Goal: Use online tool/utility: Utilize a website feature to perform a specific function

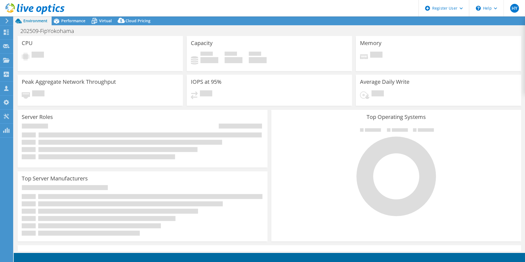
select select "USD"
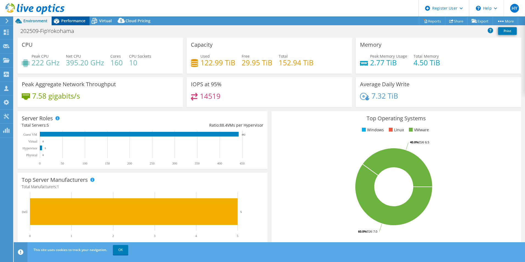
click at [77, 24] on div "Performance" at bounding box center [71, 20] width 38 height 9
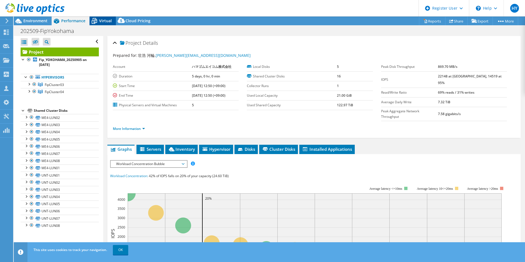
click at [106, 19] on span "Virtual" at bounding box center [105, 20] width 13 height 5
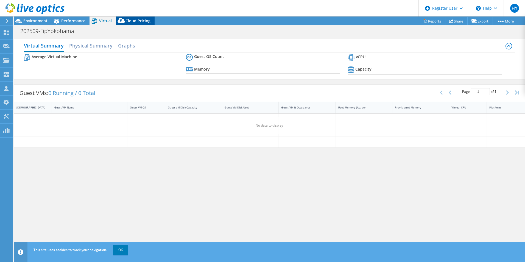
click at [137, 20] on span "Cloud Pricing" at bounding box center [138, 20] width 25 height 5
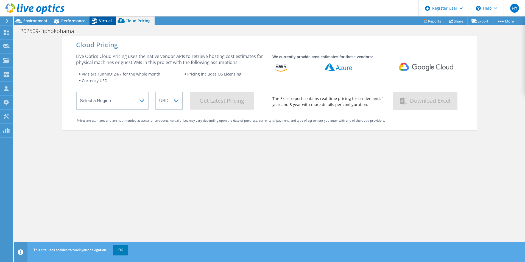
click at [109, 20] on span "Virtual" at bounding box center [105, 20] width 13 height 5
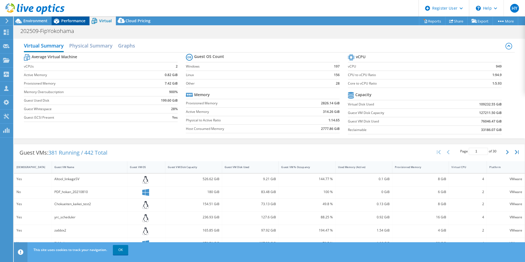
click at [75, 23] on span "Performance" at bounding box center [73, 20] width 24 height 5
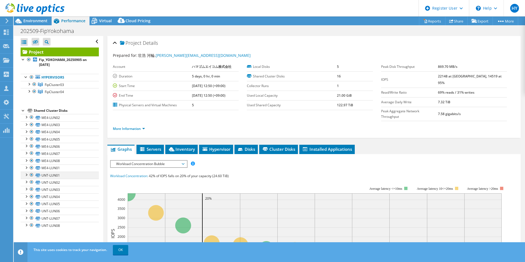
click at [31, 175] on div at bounding box center [31, 175] width 5 height 7
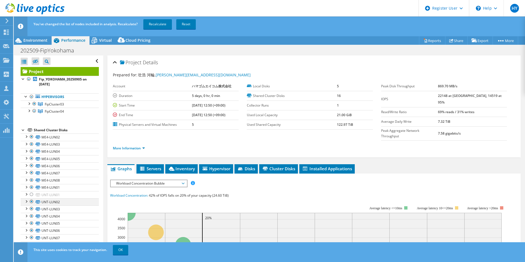
click at [32, 202] on div at bounding box center [31, 201] width 5 height 7
click at [30, 210] on div at bounding box center [31, 209] width 5 height 7
click at [31, 217] on div at bounding box center [31, 216] width 5 height 7
click at [30, 226] on div at bounding box center [31, 223] width 5 height 7
click at [31, 230] on div at bounding box center [31, 230] width 5 height 7
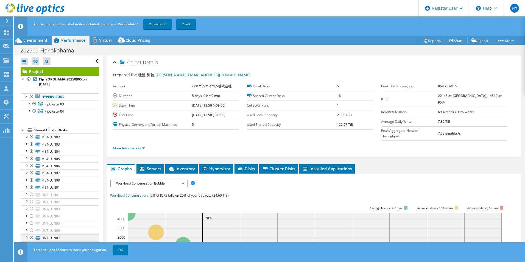
click at [32, 237] on div at bounding box center [31, 237] width 5 height 7
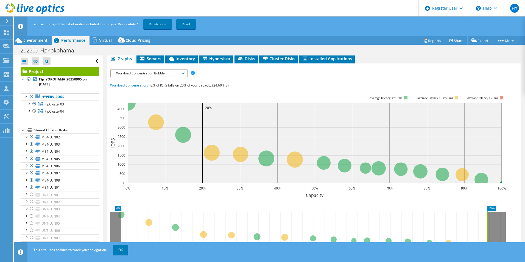
scroll to position [139, 0]
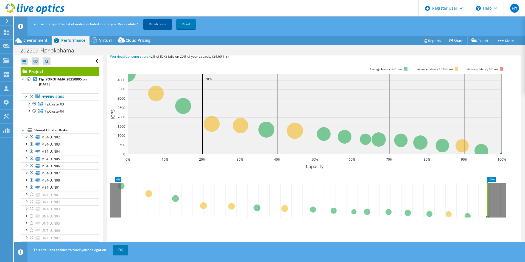
click at [164, 25] on link "Recalculate" at bounding box center [157, 24] width 29 height 10
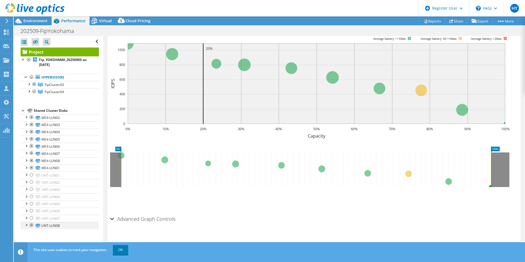
click at [32, 226] on div at bounding box center [31, 225] width 5 height 7
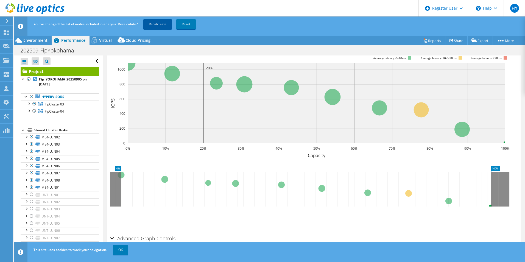
click at [165, 21] on link "Recalculate" at bounding box center [157, 24] width 29 height 10
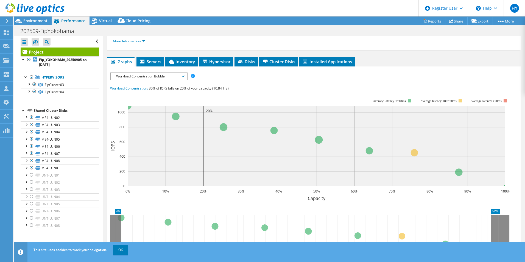
scroll to position [2, 0]
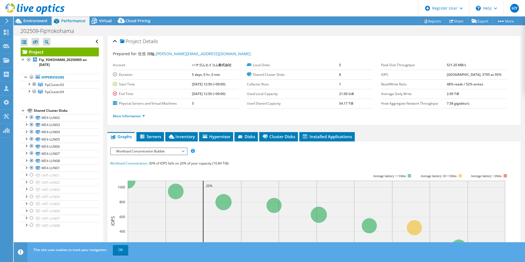
click at [165, 154] on span "Workload Concentration Bubble" at bounding box center [148, 151] width 71 height 7
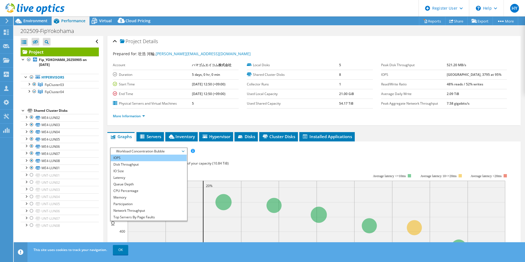
click at [160, 158] on li "IOPS" at bounding box center [149, 158] width 76 height 7
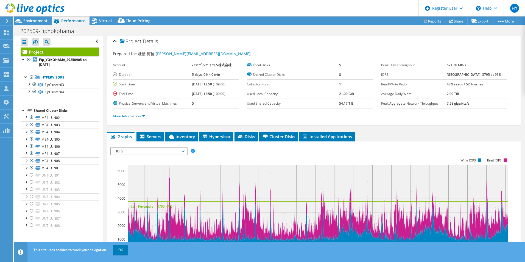
scroll to position [57, 0]
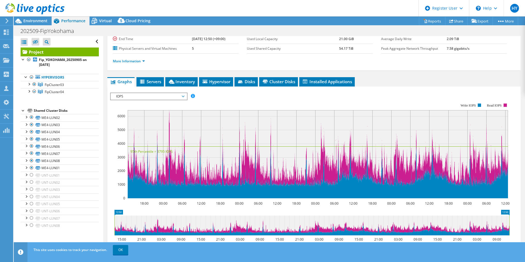
click at [167, 98] on span "IOPS" at bounding box center [148, 96] width 71 height 7
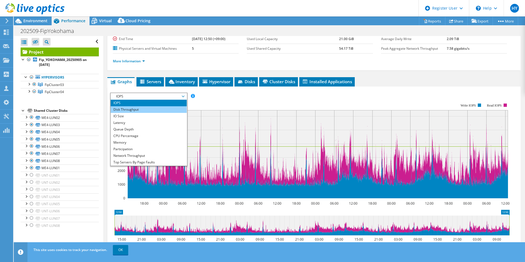
click at [164, 108] on li "Disk Throughput" at bounding box center [149, 109] width 76 height 7
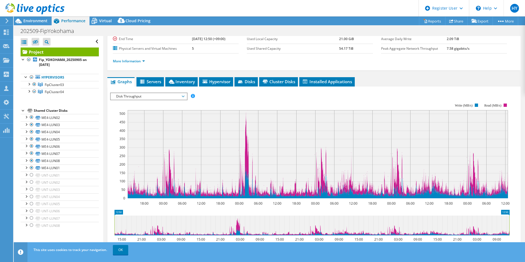
click at [171, 96] on span "Disk Throughput" at bounding box center [148, 96] width 71 height 7
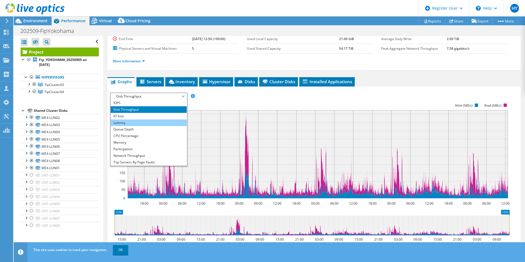
click at [157, 123] on li "Latency" at bounding box center [149, 123] width 76 height 7
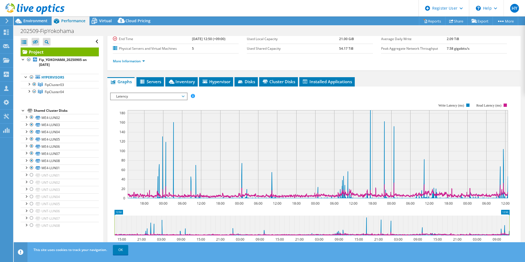
click at [154, 98] on span "Latency" at bounding box center [148, 96] width 71 height 7
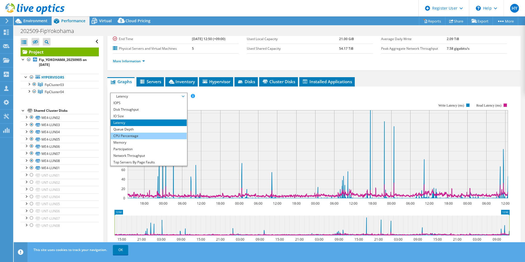
click at [158, 136] on li "CPU Percentage" at bounding box center [149, 136] width 76 height 7
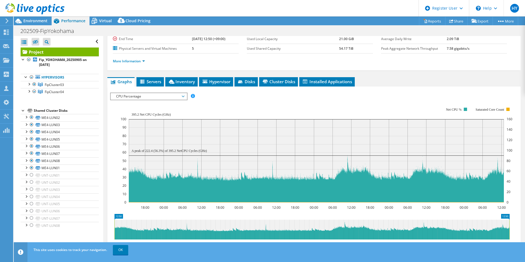
click at [157, 97] on span "CPU Percentage" at bounding box center [148, 96] width 71 height 7
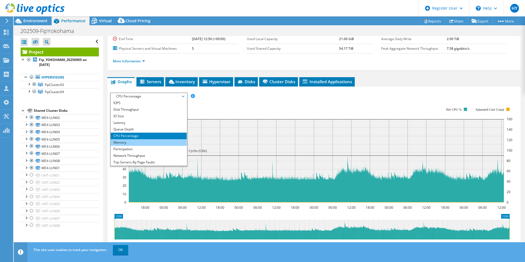
click at [136, 143] on li "Memory" at bounding box center [149, 142] width 76 height 7
